Goal: Information Seeking & Learning: Learn about a topic

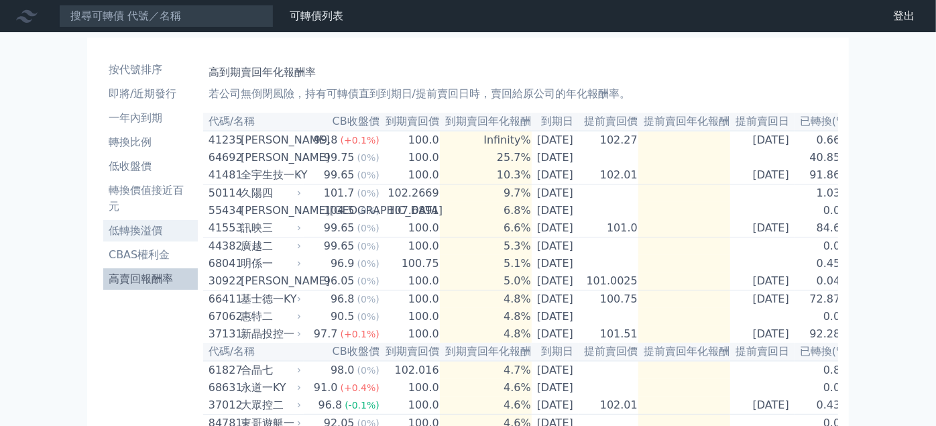
click at [150, 229] on li "低轉換溢價" at bounding box center [150, 230] width 94 height 16
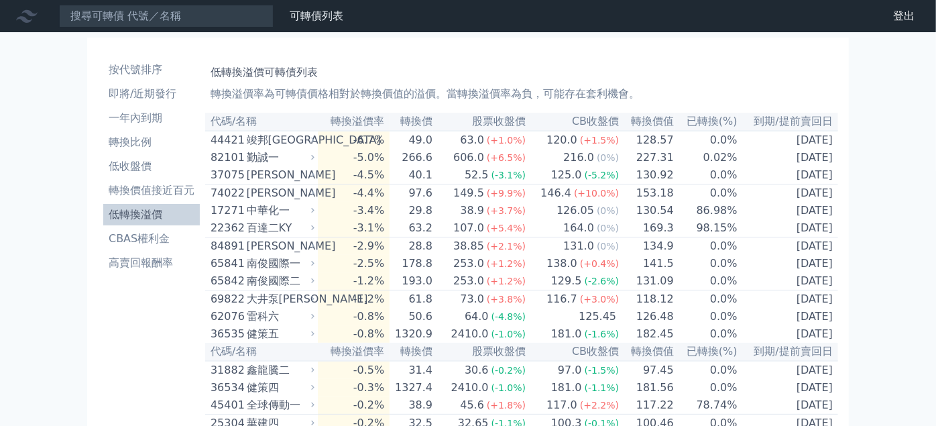
scroll to position [74, 0]
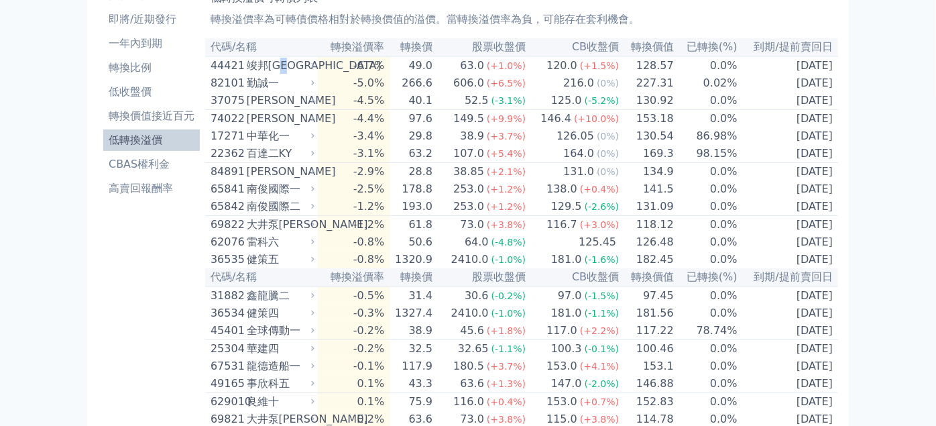
click at [290, 68] on div "竣邦[GEOGRAPHIC_DATA]" at bounding box center [279, 66] width 65 height 16
click at [143, 137] on li "低轉換溢價" at bounding box center [151, 140] width 97 height 16
